Goal: Task Accomplishment & Management: Complete application form

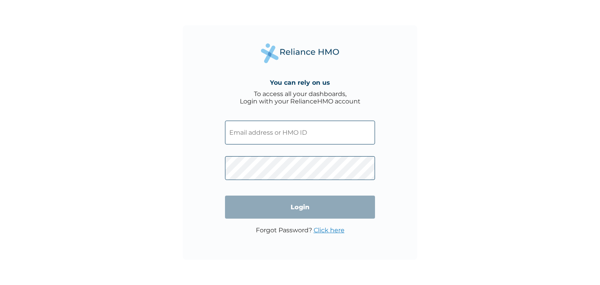
click at [338, 130] on input "text" at bounding box center [300, 133] width 150 height 24
click at [262, 138] on input "text" at bounding box center [300, 133] width 150 height 24
type input "[EMAIL_ADDRESS][DOMAIN_NAME]"
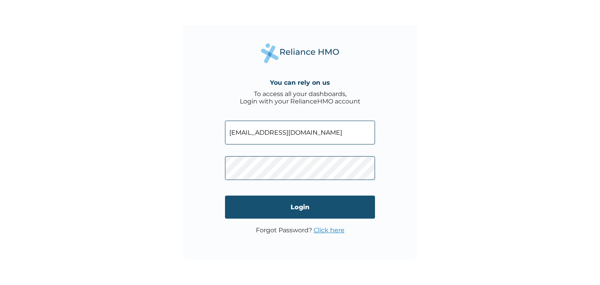
click at [280, 209] on input "Login" at bounding box center [300, 207] width 150 height 23
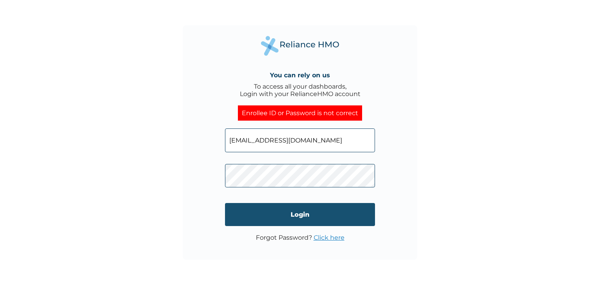
click at [275, 214] on input "Login" at bounding box center [300, 214] width 150 height 23
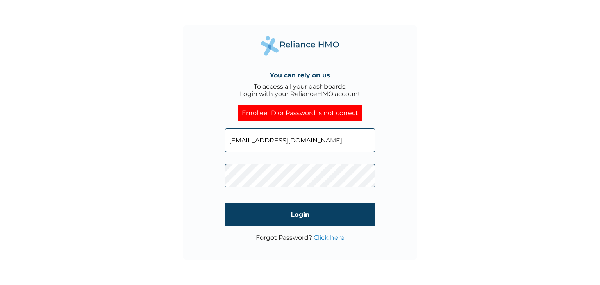
click at [328, 238] on link "Click here" at bounding box center [329, 237] width 31 height 7
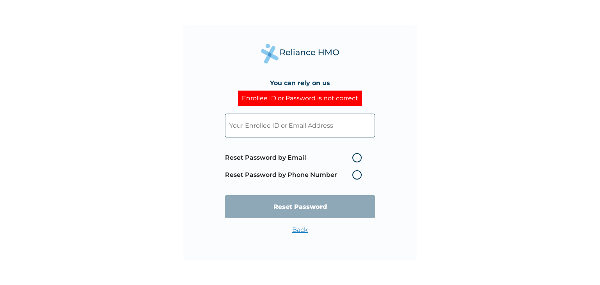
click at [308, 128] on input "text" at bounding box center [300, 126] width 150 height 24
type input "tairat.taiwo@ariltechnologies.com"
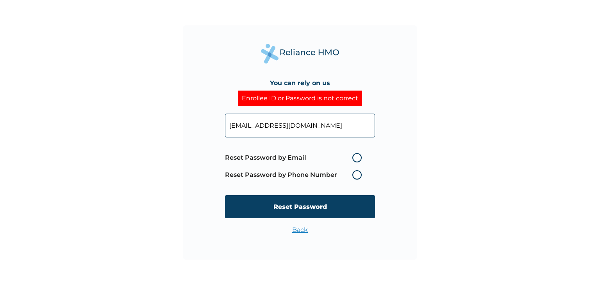
click at [356, 156] on label "Reset Password by Email" at bounding box center [295, 157] width 141 height 9
click at [354, 156] on input "Reset Password by Email" at bounding box center [347, 158] width 13 height 13
radio input "true"
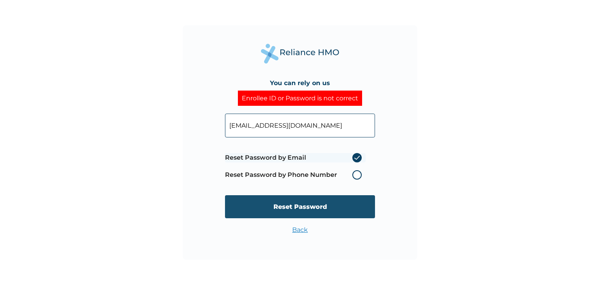
click at [319, 208] on input "Reset Password" at bounding box center [300, 206] width 150 height 23
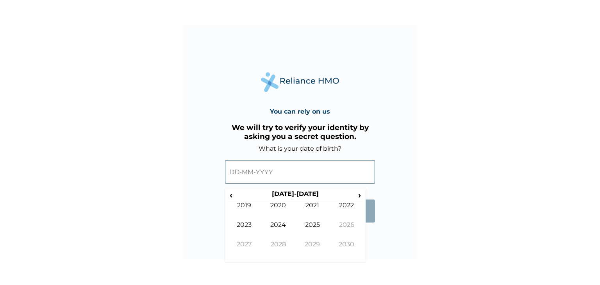
click at [240, 179] on input "text" at bounding box center [300, 172] width 150 height 24
click at [233, 195] on span "‹" at bounding box center [231, 195] width 8 height 10
click at [281, 201] on th "2000-2009" at bounding box center [295, 195] width 120 height 11
click at [281, 204] on td "2000" at bounding box center [278, 212] width 34 height 20
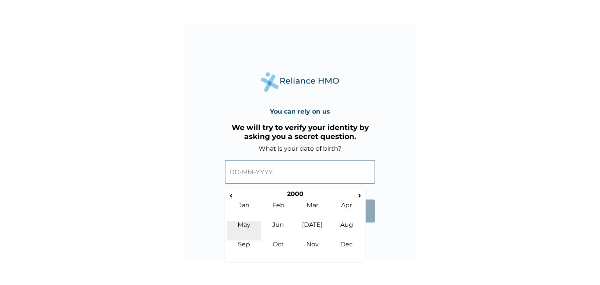
click at [254, 226] on td "May" at bounding box center [244, 231] width 34 height 20
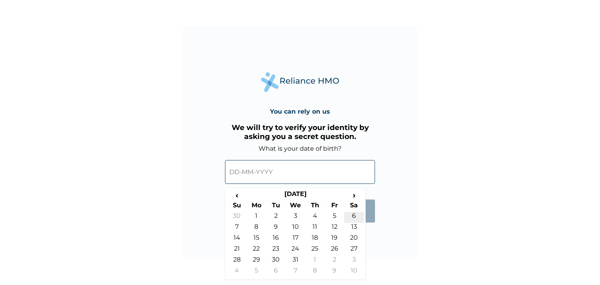
click at [353, 217] on td "6" at bounding box center [354, 217] width 20 height 11
type input "06-05-2000"
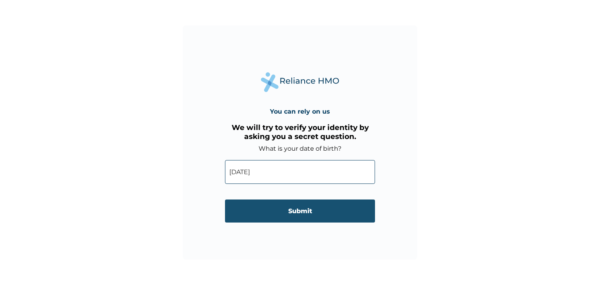
click at [332, 213] on input "Submit" at bounding box center [300, 211] width 150 height 23
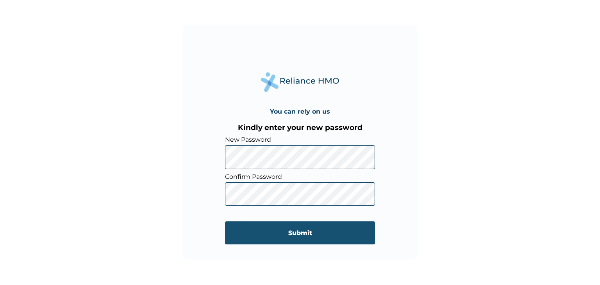
click at [245, 236] on input "Submit" at bounding box center [300, 233] width 150 height 23
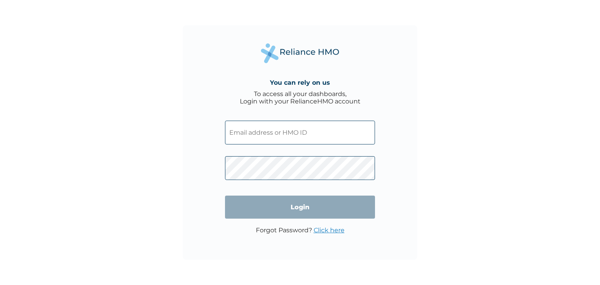
click at [291, 141] on input "text" at bounding box center [300, 133] width 150 height 24
type input "[EMAIL_ADDRESS][DOMAIN_NAME]"
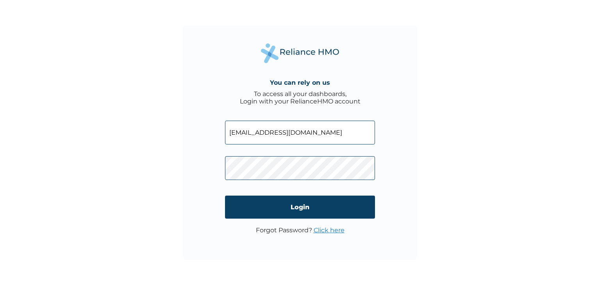
click at [277, 205] on input "Login" at bounding box center [300, 207] width 150 height 23
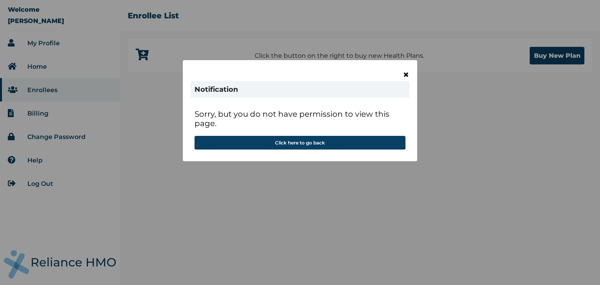
click at [405, 77] on span "×" at bounding box center [406, 74] width 7 height 13
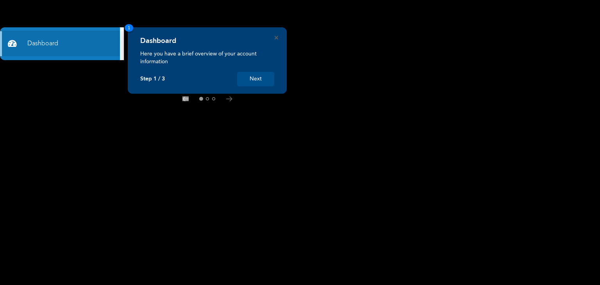
click at [257, 80] on button "Next" at bounding box center [255, 79] width 37 height 14
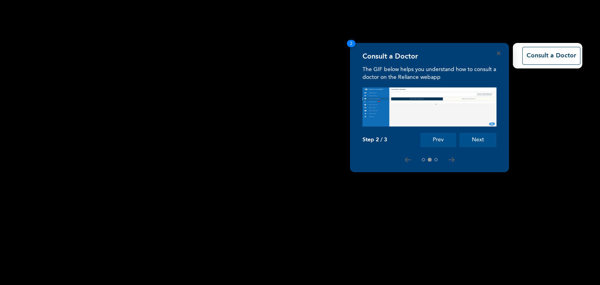
click at [475, 138] on button "Next" at bounding box center [477, 140] width 37 height 14
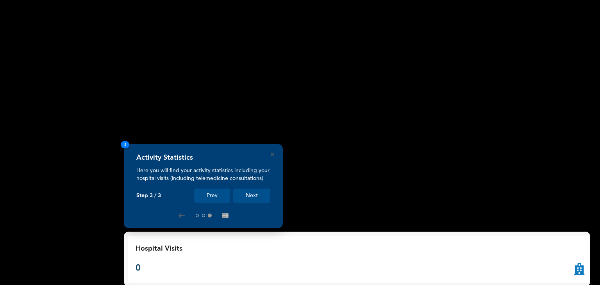
click at [255, 195] on button "Next" at bounding box center [251, 196] width 37 height 14
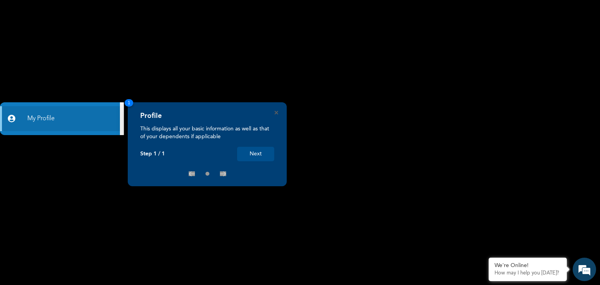
click at [250, 160] on button "Next" at bounding box center [255, 154] width 37 height 14
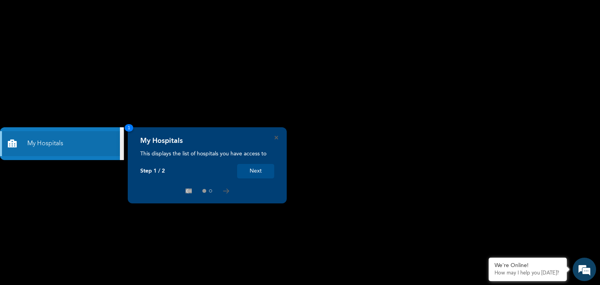
click at [257, 171] on button "Next" at bounding box center [255, 171] width 37 height 14
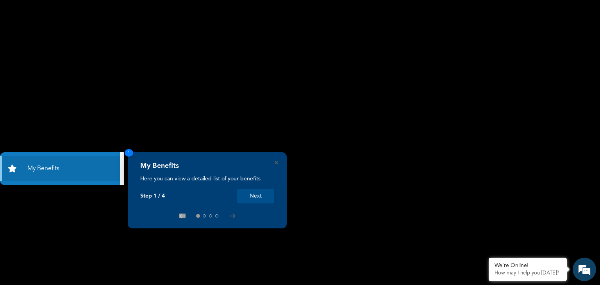
click at [264, 200] on button "Next" at bounding box center [255, 196] width 37 height 14
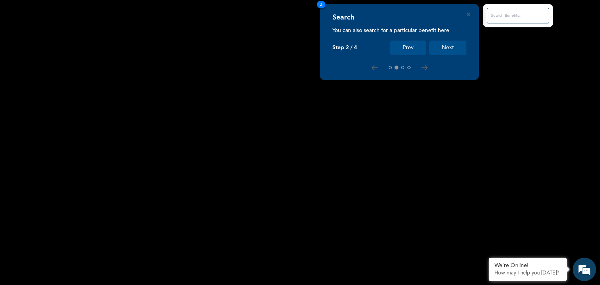
click at [452, 45] on button "Next" at bounding box center [447, 48] width 37 height 14
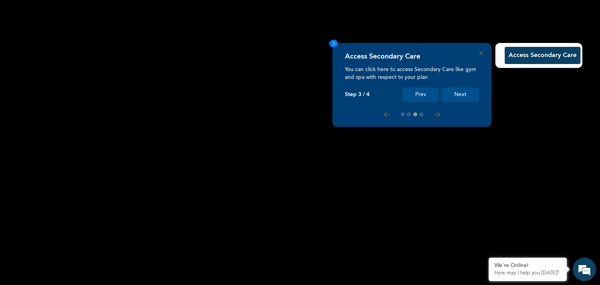
click at [467, 94] on button "Next" at bounding box center [460, 95] width 37 height 14
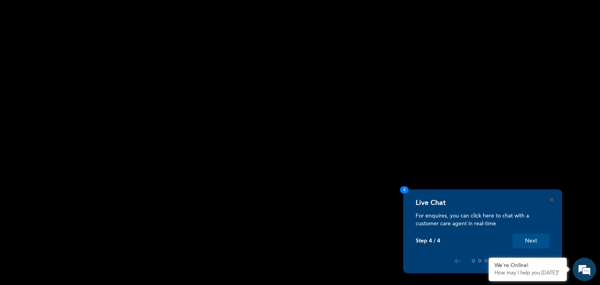
click at [533, 243] on button "Next" at bounding box center [531, 241] width 37 height 14
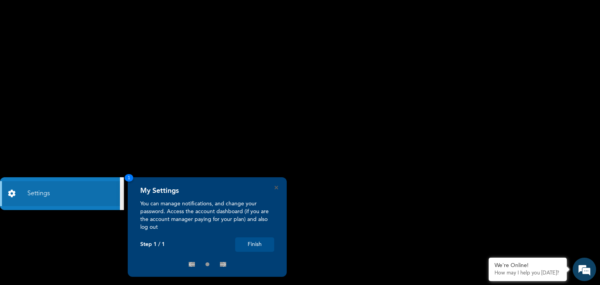
click at [257, 244] on button "Finish" at bounding box center [254, 245] width 39 height 14
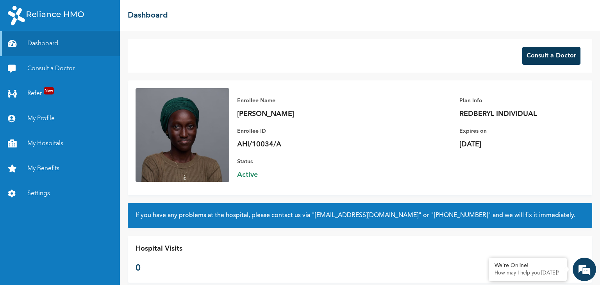
click at [543, 58] on button "Consult a Doctor" at bounding box center [551, 56] width 58 height 18
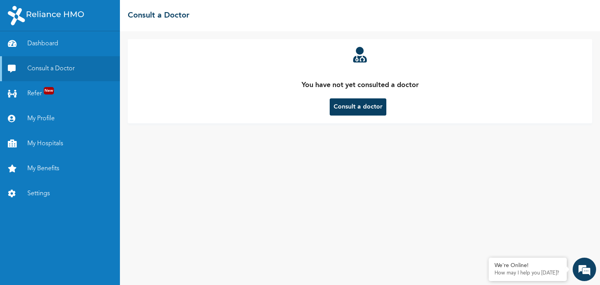
click at [352, 107] on button "Consult a doctor" at bounding box center [358, 106] width 57 height 17
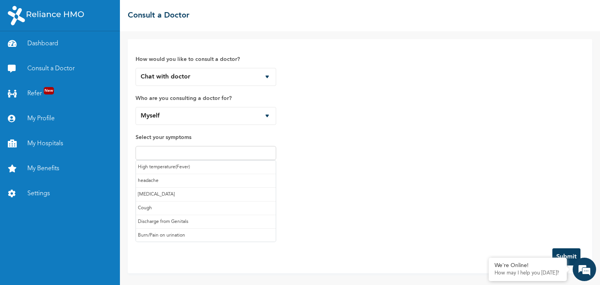
click at [193, 153] on input "text" at bounding box center [206, 152] width 136 height 9
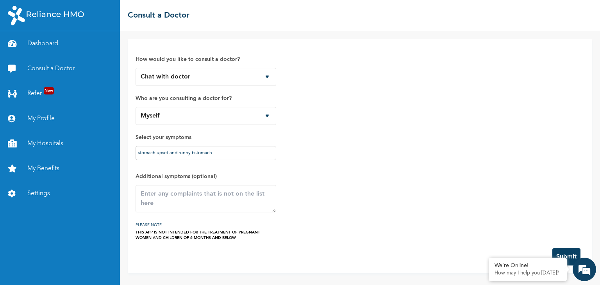
click at [286, 160] on div "How would you like to consult a doctor? Chat with doctor Phone Call Who are you…" at bounding box center [360, 144] width 449 height 194
click at [196, 153] on input "stomach upset and runny bstomach" at bounding box center [206, 152] width 136 height 9
click at [210, 157] on input "stomach upset and runny stomach" at bounding box center [206, 152] width 136 height 9
click at [290, 172] on div "How would you like to consult a doctor? Chat with doctor Phone Call Who are you…" at bounding box center [360, 144] width 449 height 194
click at [205, 197] on textarea at bounding box center [206, 198] width 141 height 27
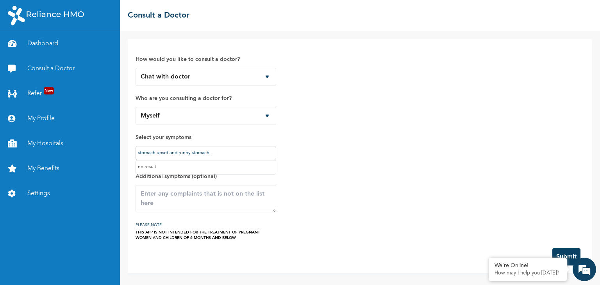
click at [219, 155] on input "stomach upset and runny stomach." at bounding box center [206, 152] width 136 height 9
click at [190, 202] on textarea at bounding box center [206, 198] width 141 height 27
click at [214, 156] on input "stomach upset and runny stomach." at bounding box center [206, 152] width 136 height 9
type input "s"
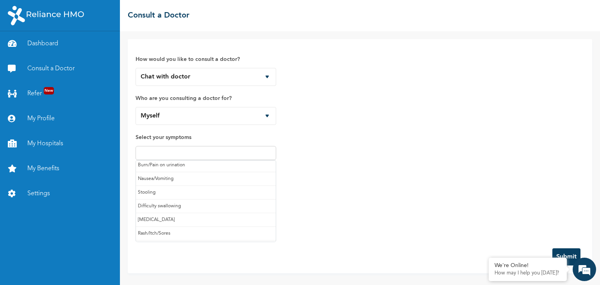
scroll to position [76, 0]
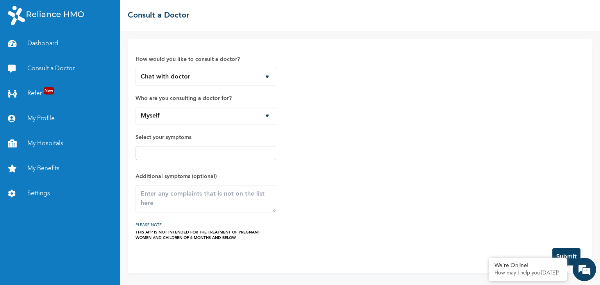
click at [393, 197] on div "How would you like to consult a doctor? Chat with doctor Phone Call Who are you…" at bounding box center [360, 144] width 449 height 194
click at [222, 197] on textarea at bounding box center [206, 198] width 141 height 27
type textarea "s"
type textarea "Stomach upset and runny stomach"
click at [268, 79] on select "Chat with doctor Phone Call" at bounding box center [206, 77] width 141 height 18
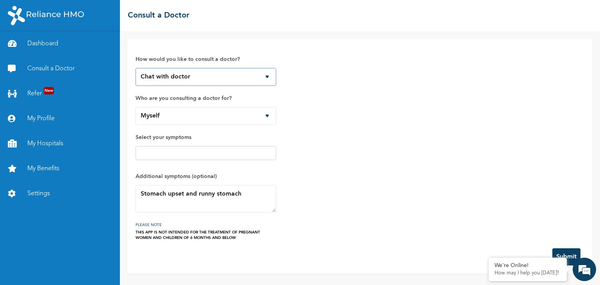
click at [268, 79] on select "Chat with doctor Phone Call" at bounding box center [206, 77] width 141 height 18
click at [559, 251] on button "Submit" at bounding box center [566, 256] width 28 height 17
